Goal: Register for event/course

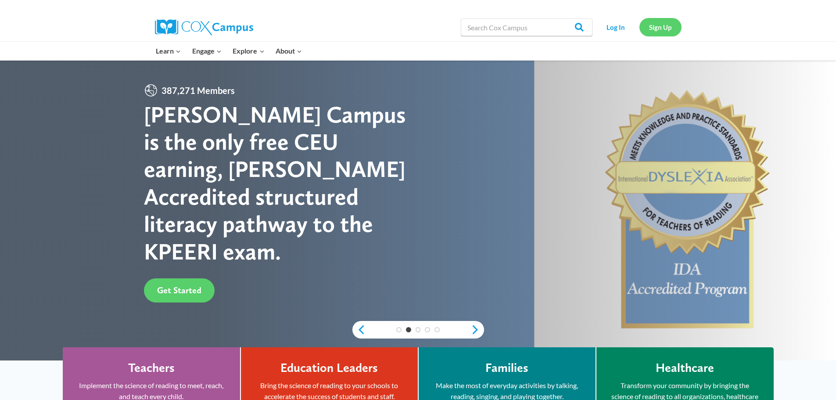
click at [668, 24] on link "Sign Up" at bounding box center [661, 27] width 42 height 18
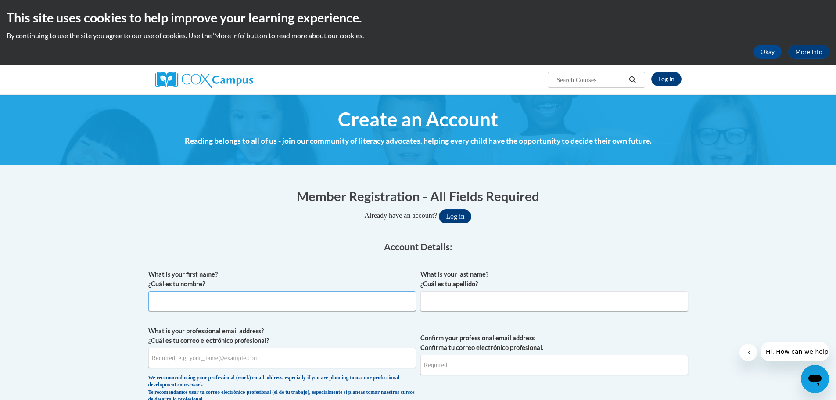
click at [231, 301] on input "What is your first name? ¿Cuál es tu nombre?" at bounding box center [282, 301] width 268 height 20
type input "Jason"
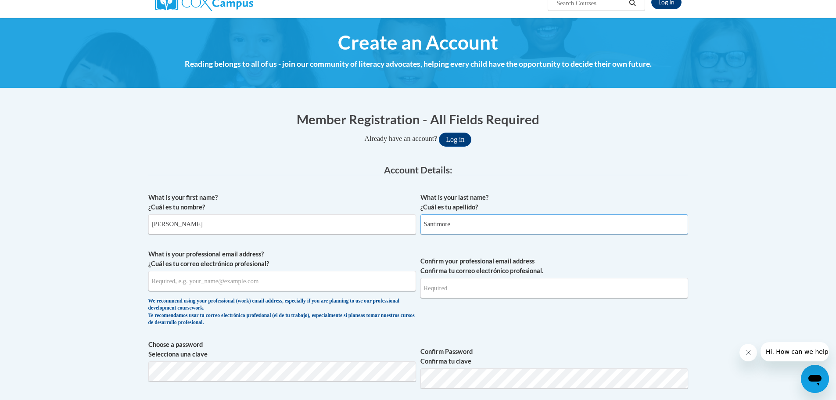
scroll to position [88, 0]
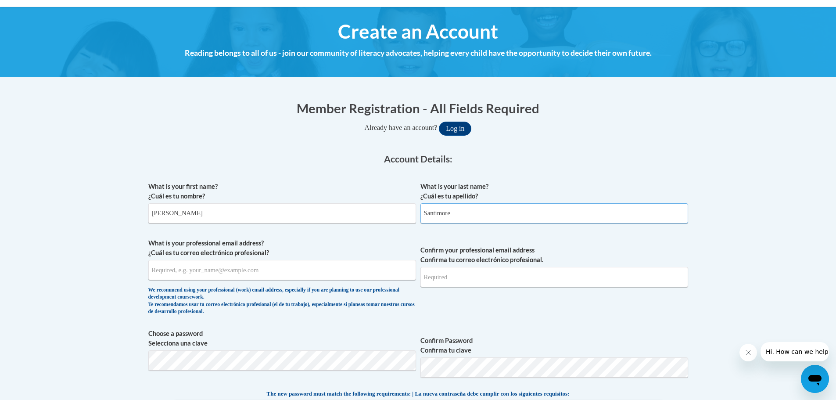
type input "Santimore"
click at [206, 274] on input "What is your professional email address? ¿Cuál es tu correo electrónico profesi…" at bounding box center [282, 270] width 268 height 20
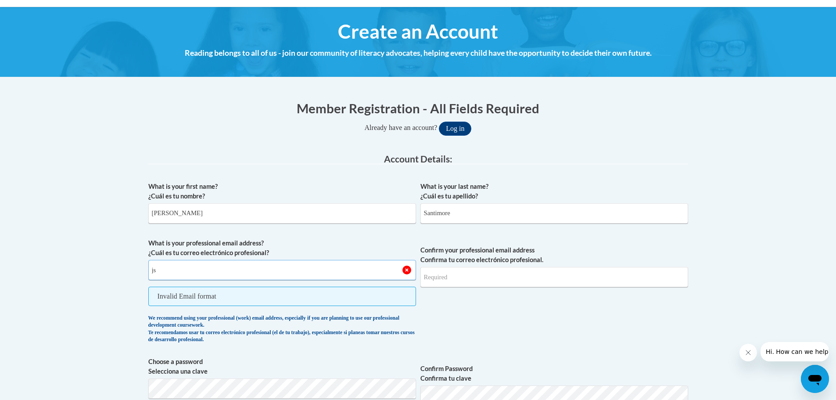
type input "j"
type input "r"
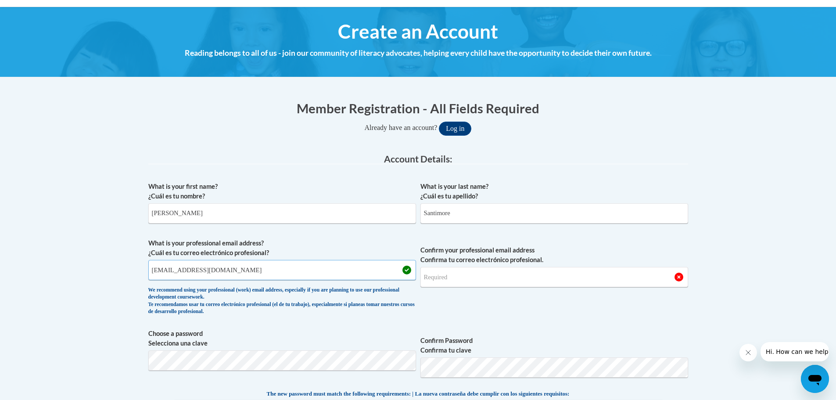
type input "jsantimore@mcginniswoods.org"
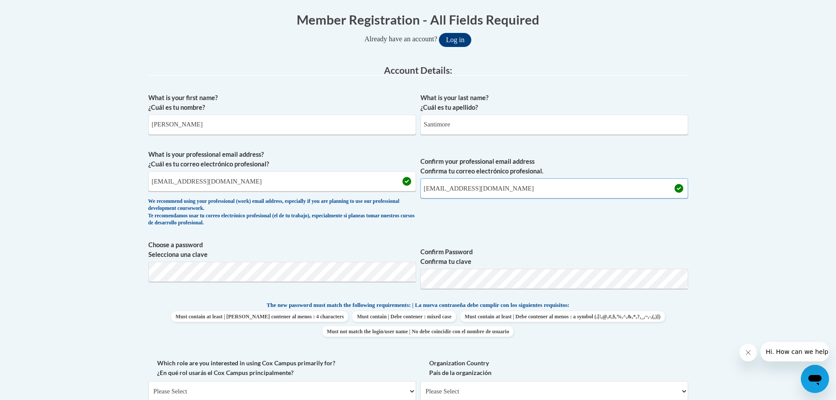
scroll to position [176, 0]
drag, startPoint x: 267, startPoint y: 184, endPoint x: 140, endPoint y: 195, distance: 128.2
click at [140, 195] on body "This site uses cookies to help improve your learning experience. By continuing …" at bounding box center [418, 355] width 836 height 1063
type input "robjason09@yahoo.com"
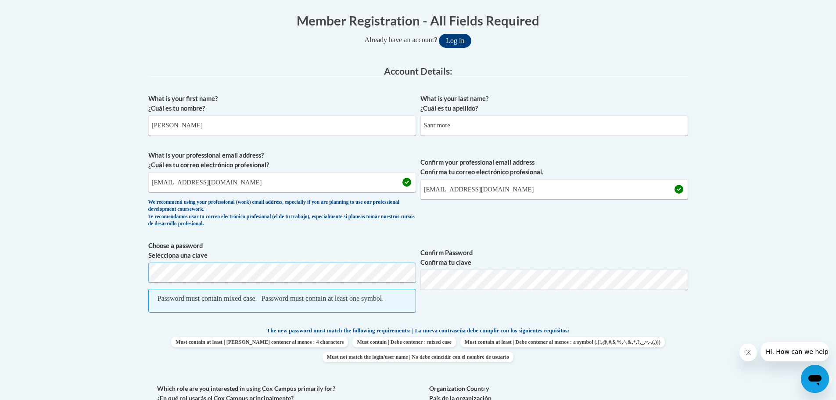
click at [123, 274] on body "This site uses cookies to help improve your learning experience. By continuing …" at bounding box center [418, 368] width 836 height 1088
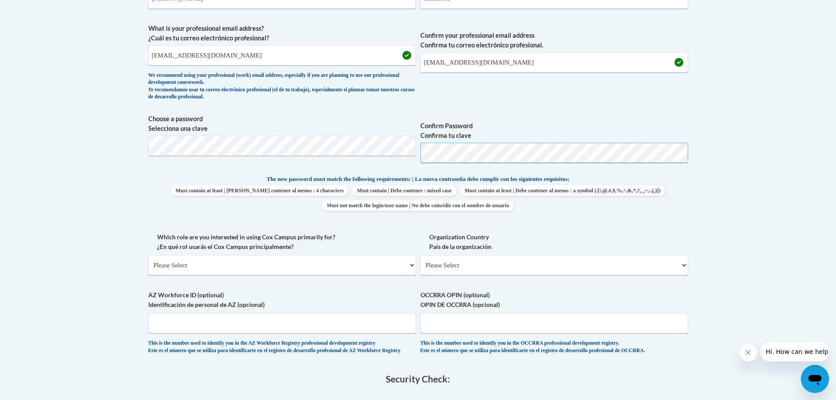
scroll to position [307, 0]
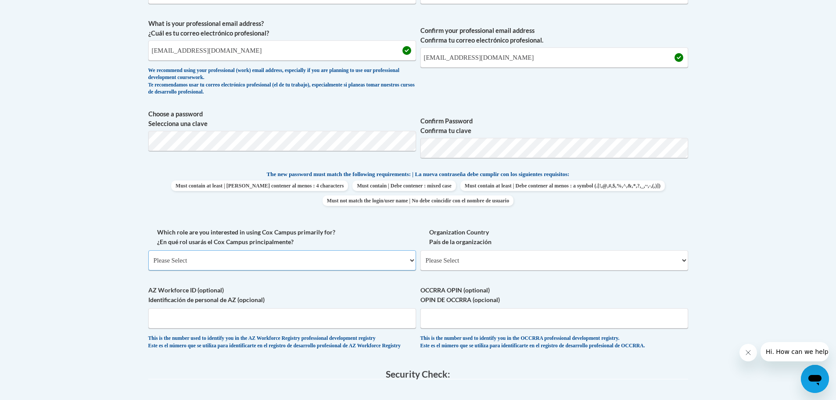
click at [180, 263] on select "Please Select College/University | Colegio/Universidad Community/Nonprofit Part…" at bounding box center [282, 260] width 268 height 20
select select "fbf2d438-af2f-41f8-98f1-81c410e29de3"
click at [148, 250] on select "Please Select College/University | Colegio/Universidad Community/Nonprofit Part…" at bounding box center [282, 260] width 268 height 20
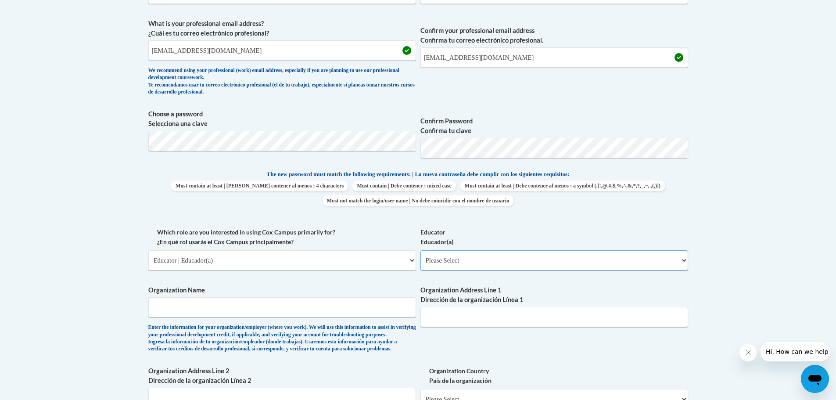
click at [442, 262] on select "Please Select Early Learning/Daycare Teacher/Family Home Care Provider | Maestr…" at bounding box center [554, 260] width 268 height 20
select select "6732b29e-f5f4-40e4-a595-7dafd2b8fb29"
click at [420, 250] on select "Please Select Early Learning/Daycare Teacher/Family Home Care Provider | Maestr…" at bounding box center [554, 260] width 268 height 20
click at [211, 308] on input "Organization Name" at bounding box center [282, 307] width 268 height 20
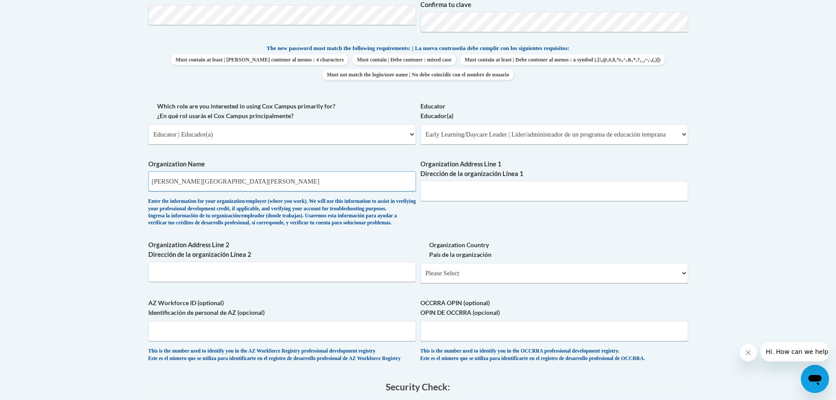
scroll to position [439, 0]
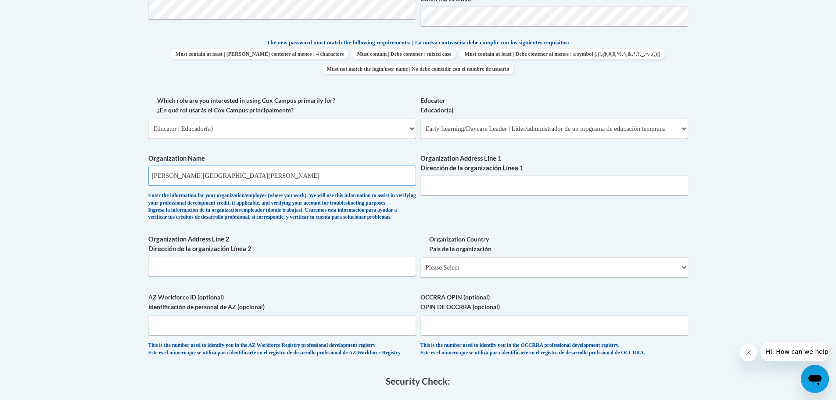
type input "McGinnis Woods School"
click at [216, 276] on input "Organization Address Line 2 Dirección de la organización Línea 2" at bounding box center [282, 266] width 268 height 20
click at [211, 276] on input "5380 Faircroft Dr." at bounding box center [282, 266] width 268 height 20
type input "5380 Faircroft Dr., Alpharetta, GA 30005"
select select "ad49bcad-a171-4b2e-b99c-48b446064914"
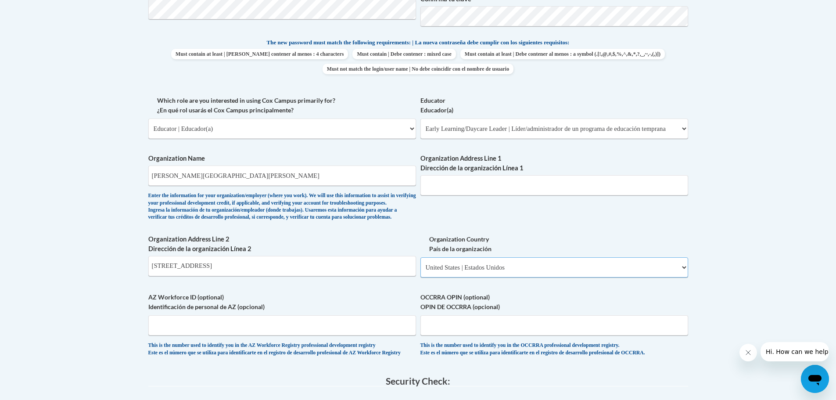
select select
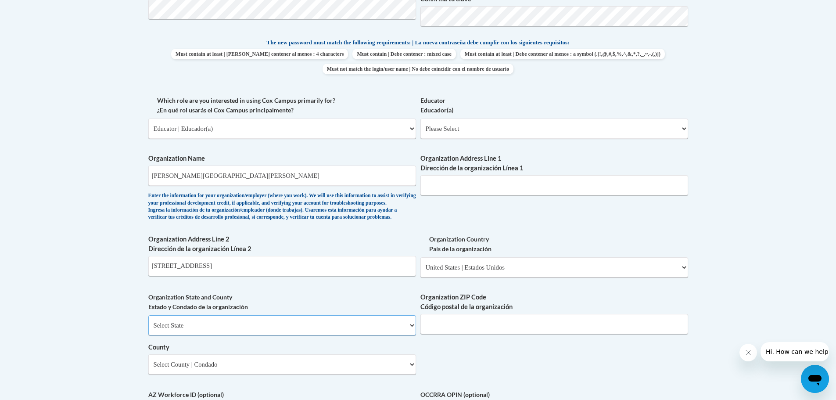
click at [205, 335] on select "Select State Alabama Alaska Arizona Arkansas California Colorado Connecticut De…" at bounding box center [282, 325] width 268 height 20
select select "Georgia"
click at [148, 330] on select "Select State Alabama Alaska Arizona Arkansas California Colorado Connecticut De…" at bounding box center [282, 325] width 268 height 20
click at [192, 374] on select "Select County Appling Atkinson Bacon Baker Baldwin Banks Barrow Bartow Ben Hill…" at bounding box center [282, 364] width 268 height 20
select select "Forsyth"
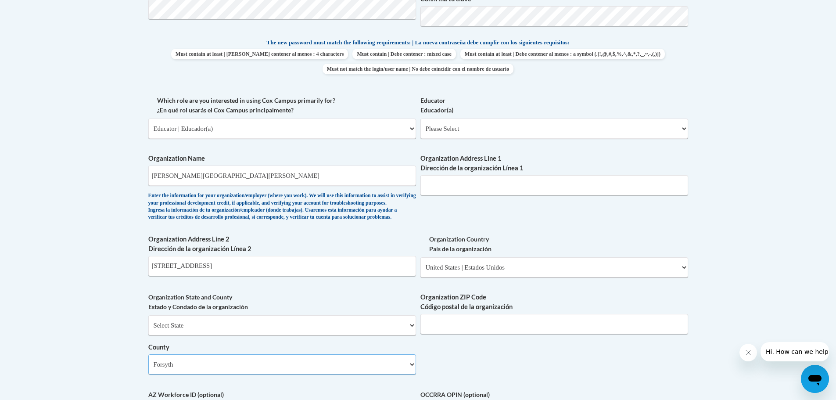
click at [148, 369] on select "Select County Appling Atkinson Bacon Baker Baldwin Banks Barrow Bartow Ben Hill…" at bounding box center [282, 364] width 268 height 20
click at [456, 334] on input "Organization ZIP Code Código postal de la organización" at bounding box center [554, 324] width 268 height 20
type input "30005"
click at [290, 276] on input "5380 Faircroft Dr., Alpharetta, GA 30005" at bounding box center [282, 266] width 268 height 20
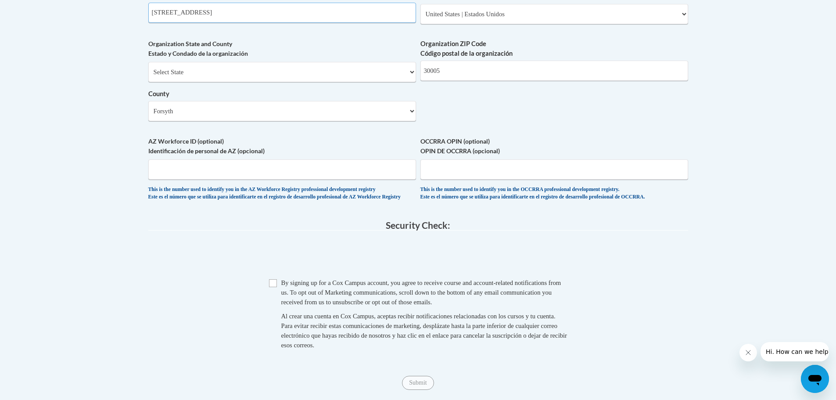
scroll to position [702, 0]
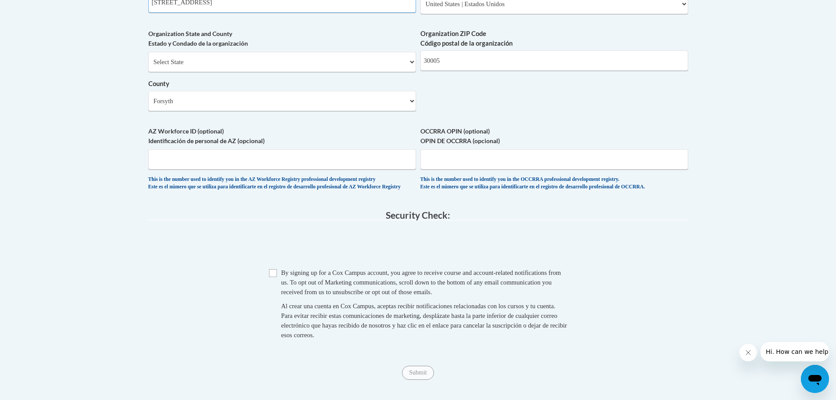
type input "5380 Faircroft Dr."
click at [272, 277] on input "Checkbox" at bounding box center [273, 273] width 8 height 8
checkbox input "true"
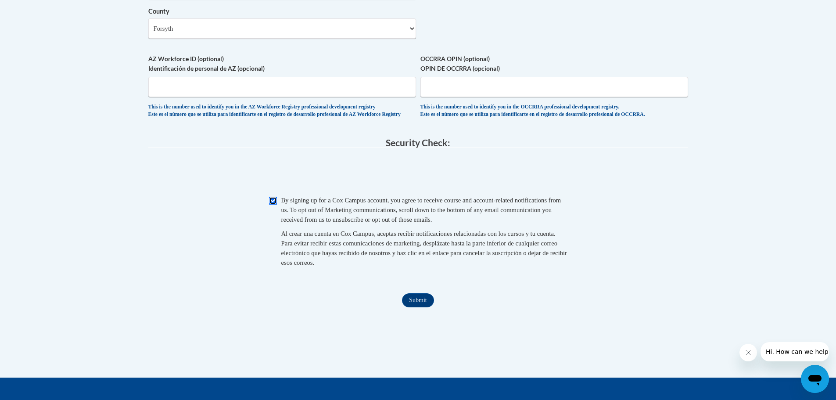
scroll to position [790, 0]
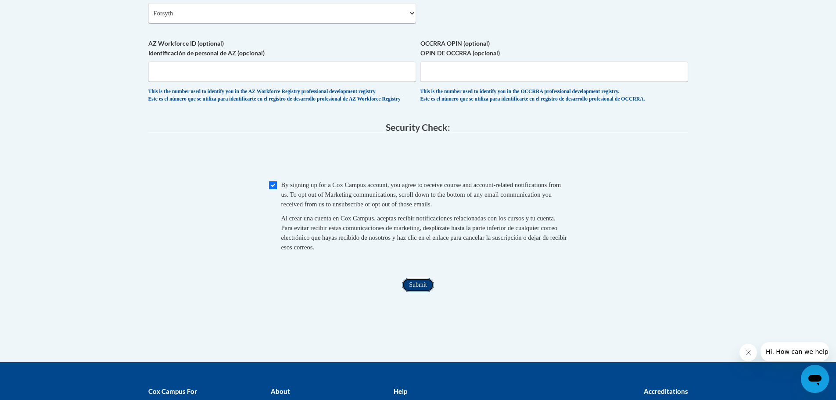
click at [422, 292] on input "Submit" at bounding box center [418, 285] width 32 height 14
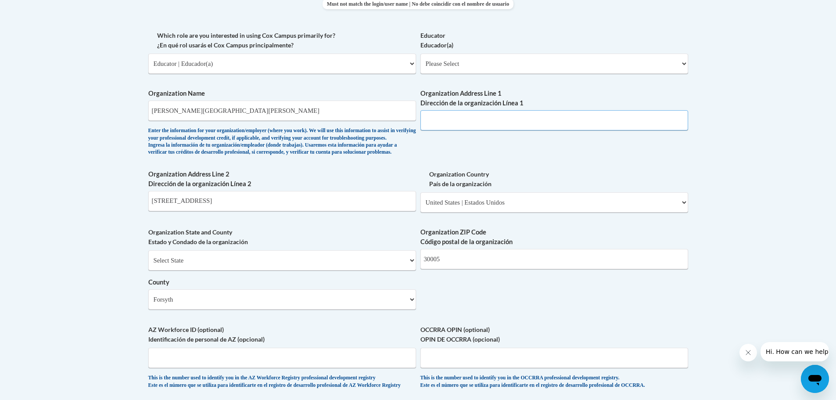
scroll to position [482, 0]
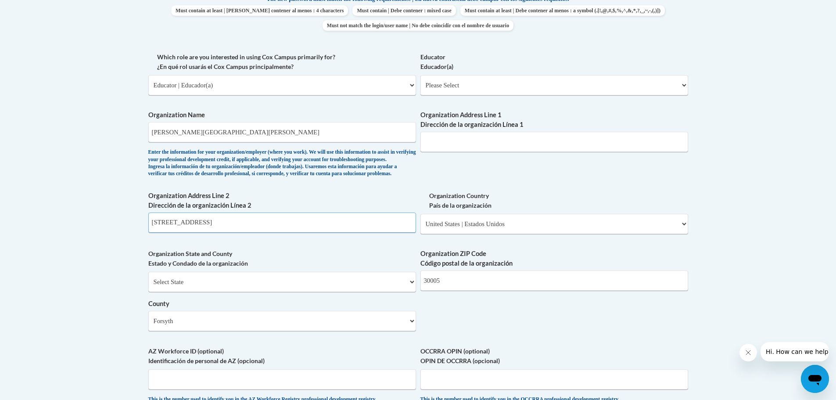
drag, startPoint x: 208, startPoint y: 237, endPoint x: 123, endPoint y: 241, distance: 85.2
click at [123, 241] on body "This site uses cookies to help improve your learning experience. By continuing …" at bounding box center [418, 167] width 836 height 1299
click at [453, 146] on input "Organization Address Line 1 Dirección de la organización Línea 1" at bounding box center [554, 142] width 268 height 20
paste input "5380 Faircroft Dr."
type input "5380 Faircroft Dr."
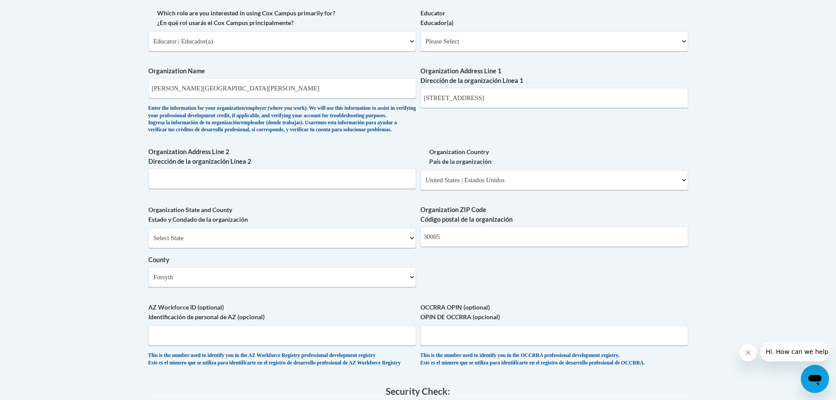
scroll to position [773, 0]
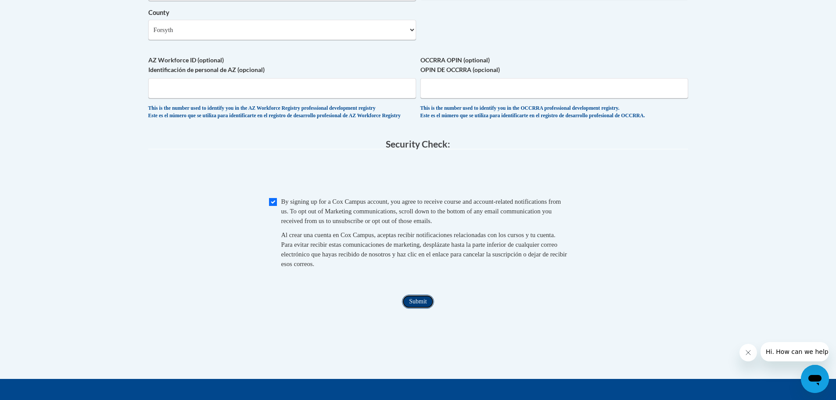
click at [418, 309] on input "Submit" at bounding box center [418, 302] width 32 height 14
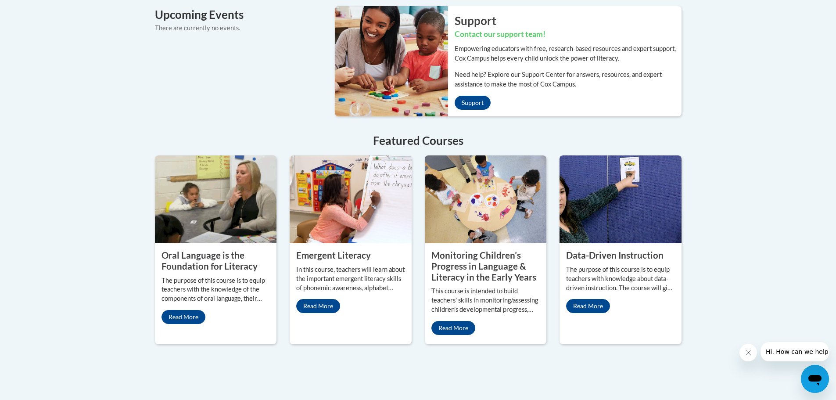
scroll to position [702, 0]
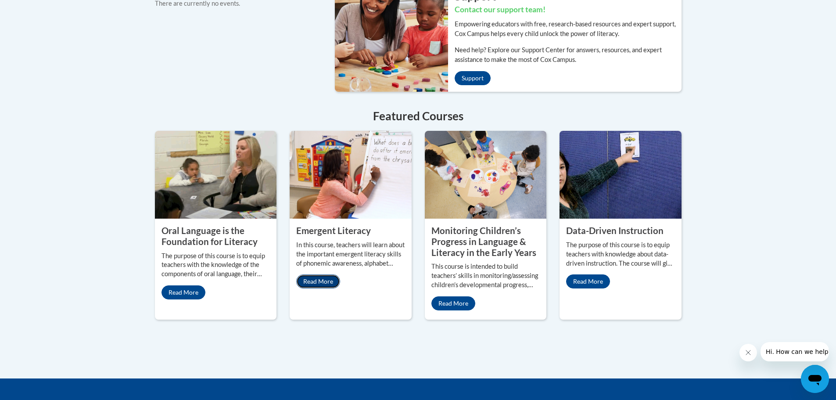
click at [324, 274] on link "Read More" at bounding box center [318, 281] width 44 height 14
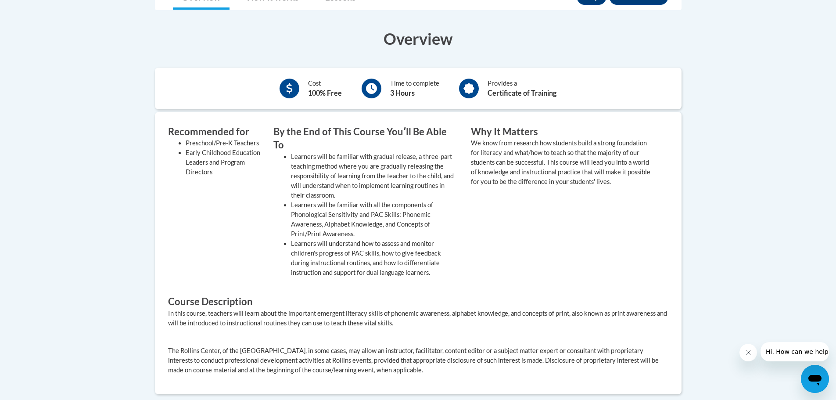
scroll to position [219, 0]
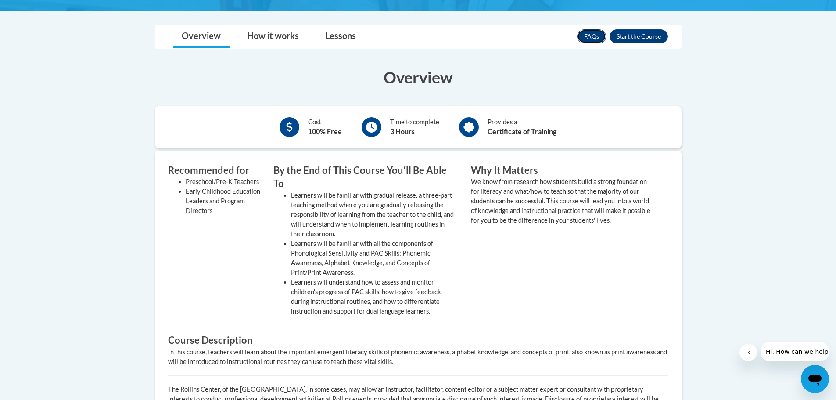
click at [595, 39] on link "FAQs" at bounding box center [591, 36] width 29 height 14
click at [637, 36] on button "Enroll" at bounding box center [639, 36] width 58 height 14
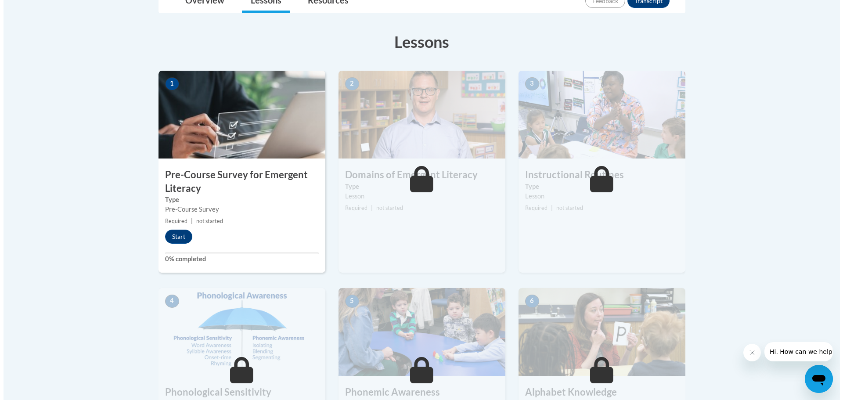
scroll to position [219, 0]
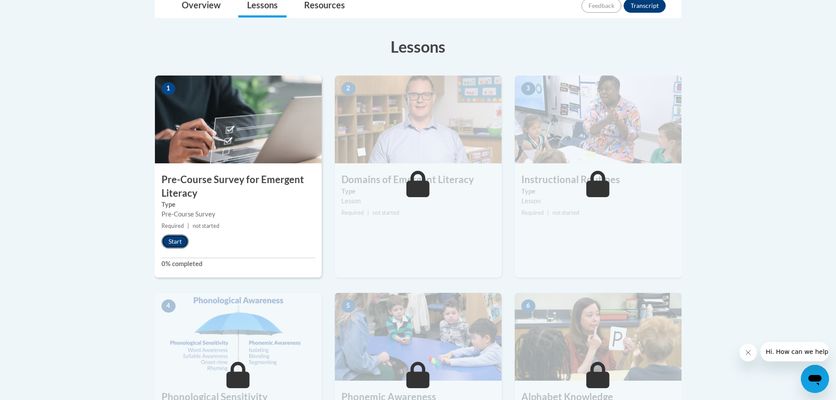
click at [173, 241] on button "Start" at bounding box center [175, 241] width 27 height 14
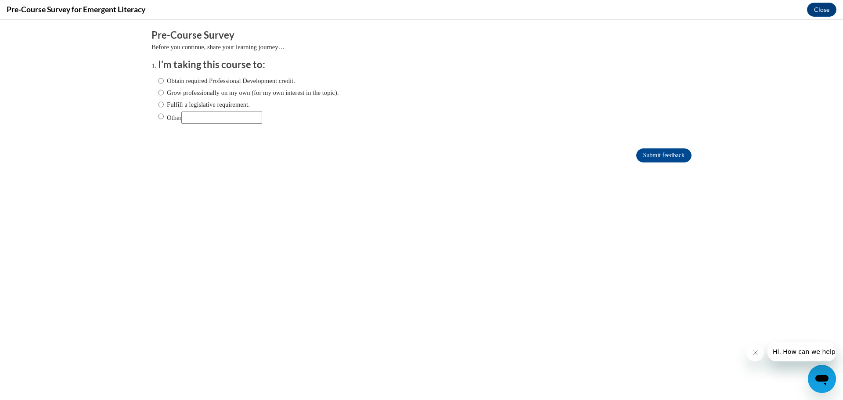
scroll to position [0, 0]
click at [528, 311] on body "Comments Pre-Course Survey Before you continue, share your learning journey… I'…" at bounding box center [421, 210] width 843 height 380
click at [158, 83] on input "Obtain required Professional Development credit." at bounding box center [161, 81] width 6 height 10
radio input "true"
click at [661, 156] on input "Submit feedback" at bounding box center [663, 155] width 55 height 14
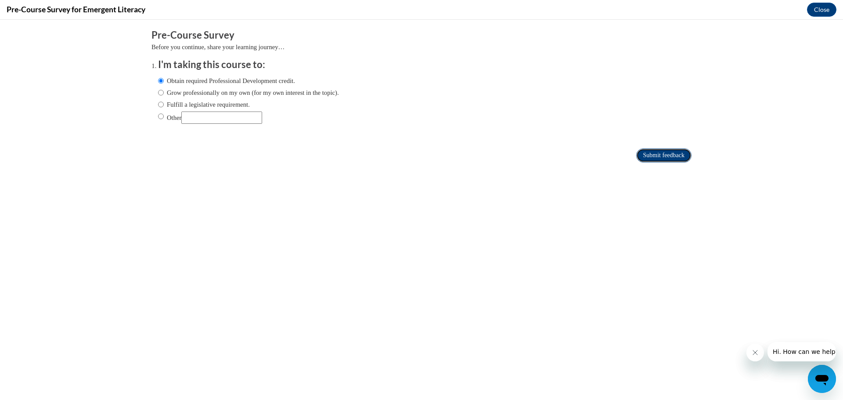
click at [659, 154] on input "Submit feedback" at bounding box center [663, 155] width 55 height 14
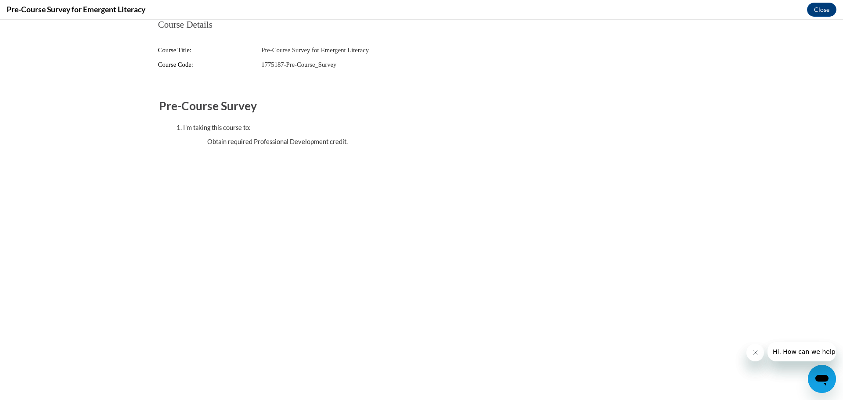
click at [757, 352] on icon "Close message from company" at bounding box center [754, 352] width 7 height 7
click at [752, 349] on icon "Close message from company" at bounding box center [754, 352] width 7 height 7
click at [827, 9] on button "Close" at bounding box center [821, 10] width 29 height 14
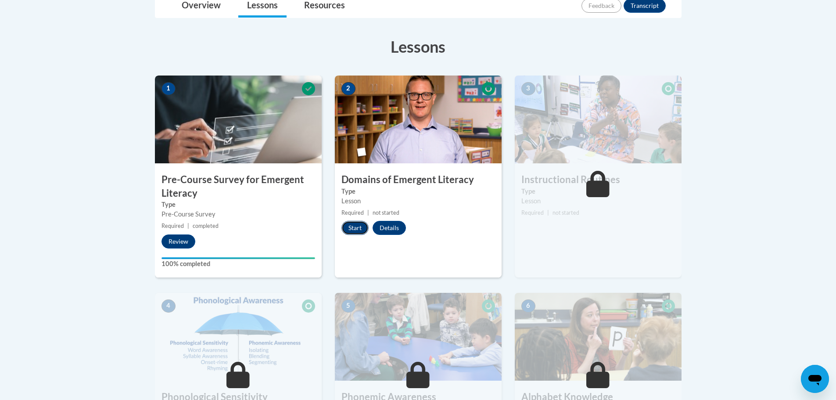
click at [359, 227] on button "Start" at bounding box center [354, 228] width 27 height 14
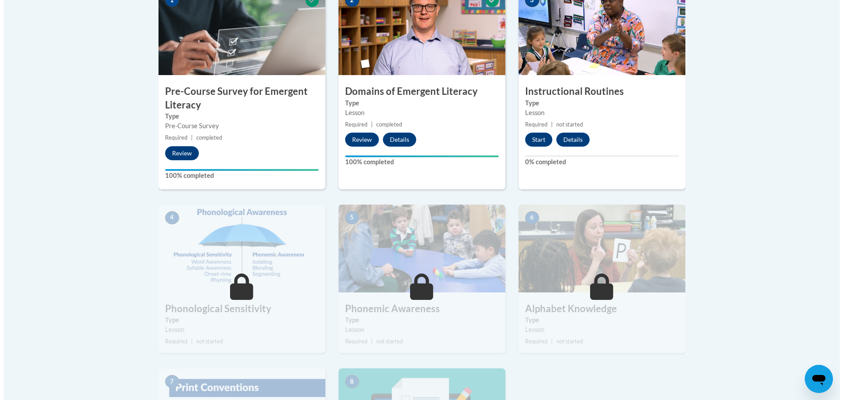
scroll to position [307, 0]
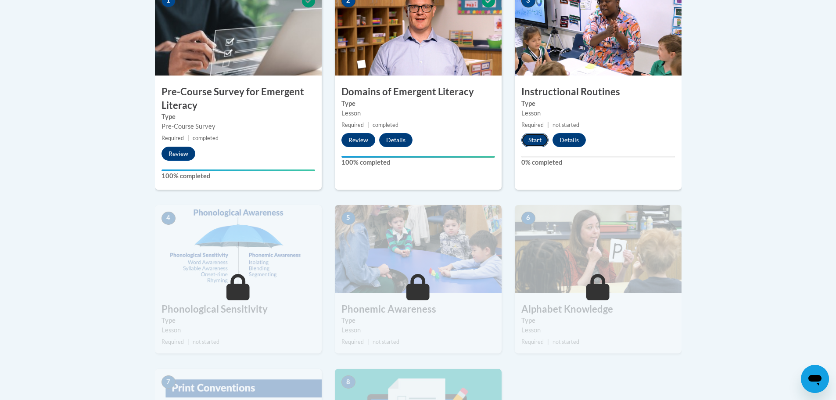
click at [535, 140] on button "Start" at bounding box center [534, 140] width 27 height 14
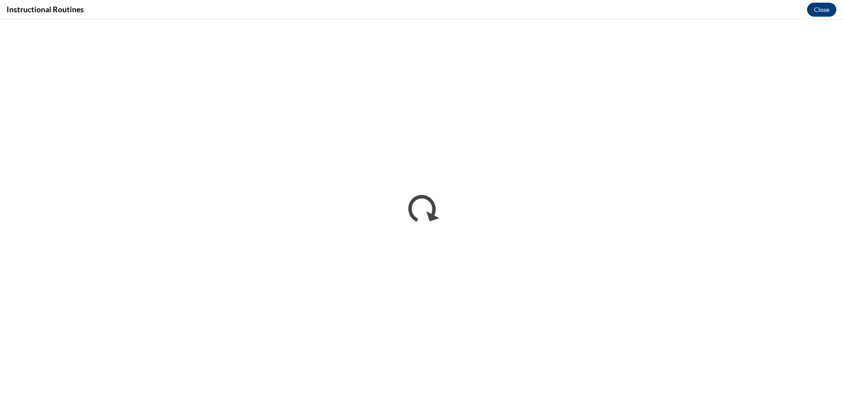
scroll to position [0, 0]
